Goal: Complete application form

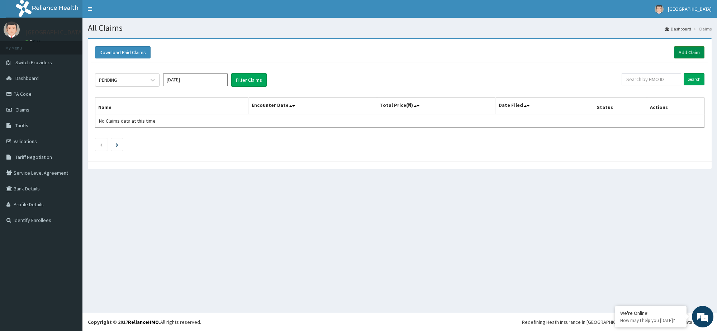
click at [696, 49] on link "Add Claim" at bounding box center [689, 52] width 30 height 12
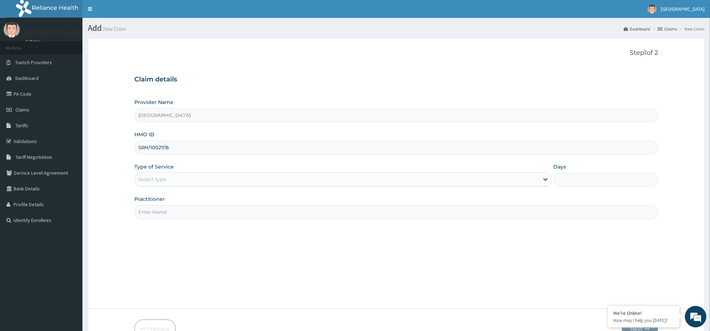
type input "SRH/10027/B"
click at [189, 180] on div "Select type" at bounding box center [337, 179] width 404 height 11
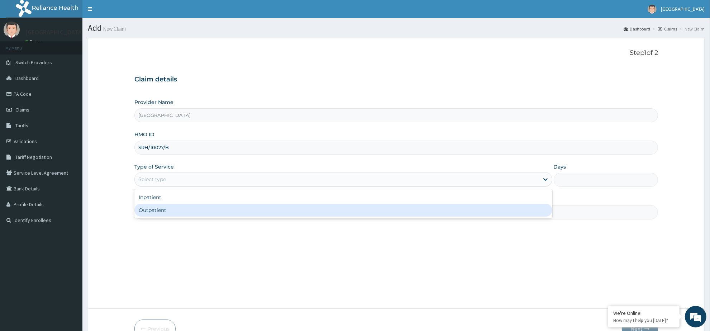
click at [182, 207] on div "Outpatient" at bounding box center [343, 210] width 418 height 13
type input "1"
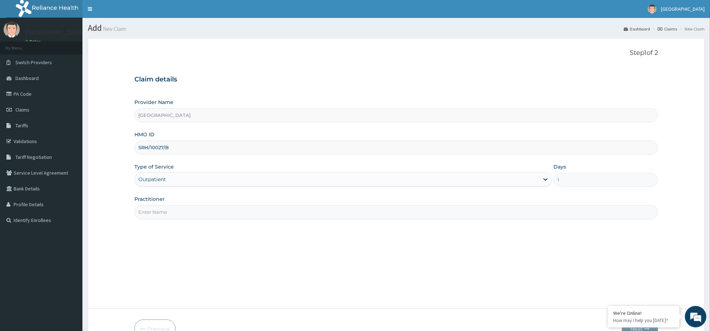
click at [273, 214] on input "Practitioner" at bounding box center [396, 212] width 524 height 14
type input "[PERSON_NAME]"
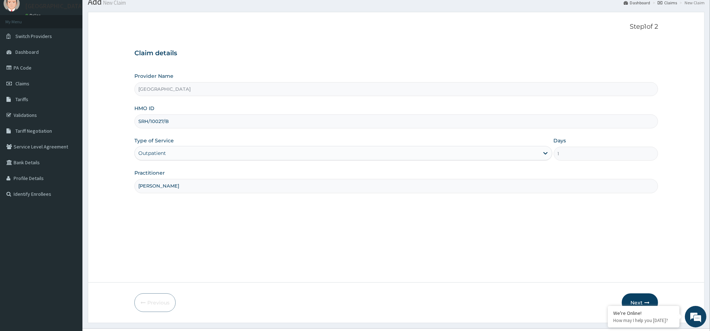
scroll to position [42, 0]
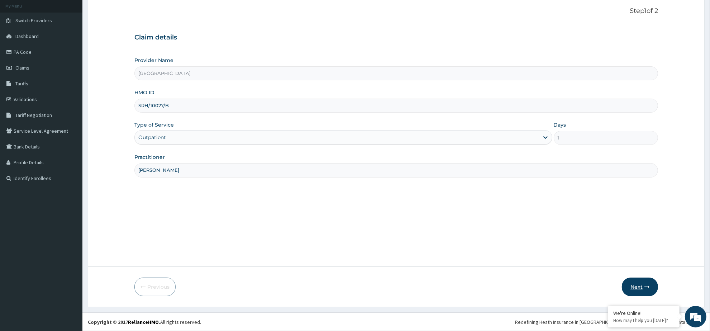
click at [624, 284] on button "Next" at bounding box center [640, 287] width 36 height 19
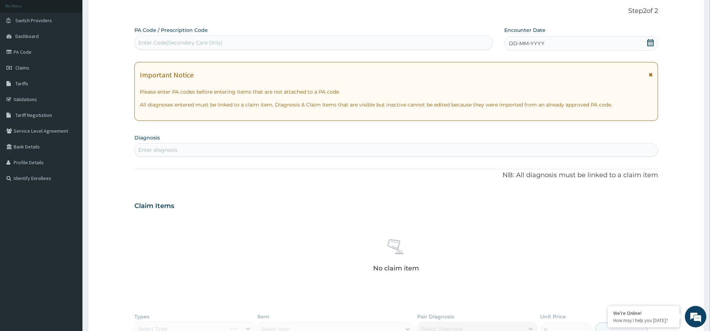
scroll to position [0, 0]
click at [650, 42] on icon at bounding box center [650, 42] width 7 height 7
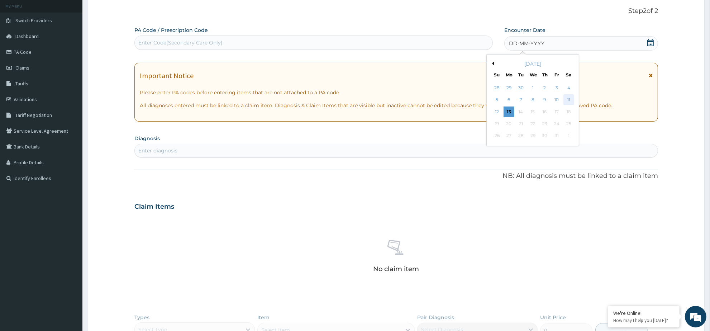
click at [568, 101] on div "11" at bounding box center [569, 100] width 11 height 11
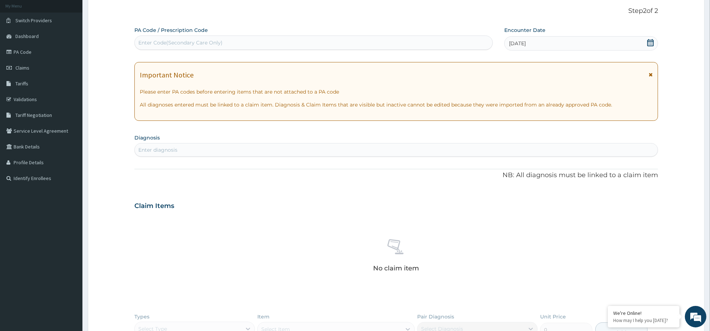
click at [203, 153] on div "Enter diagnosis" at bounding box center [396, 149] width 523 height 11
type input "C"
type input "M"
type input "V"
type input "M"
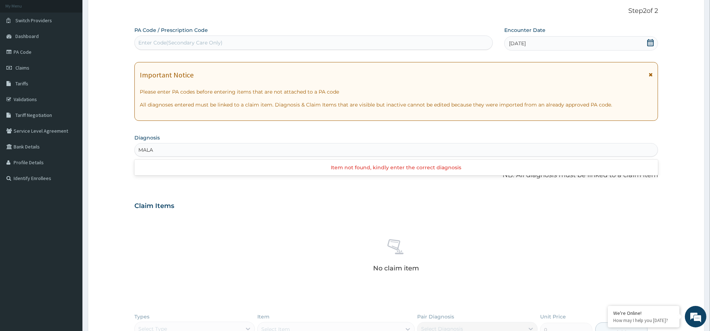
type input "MALA"
